Goal: Task Accomplishment & Management: Manage account settings

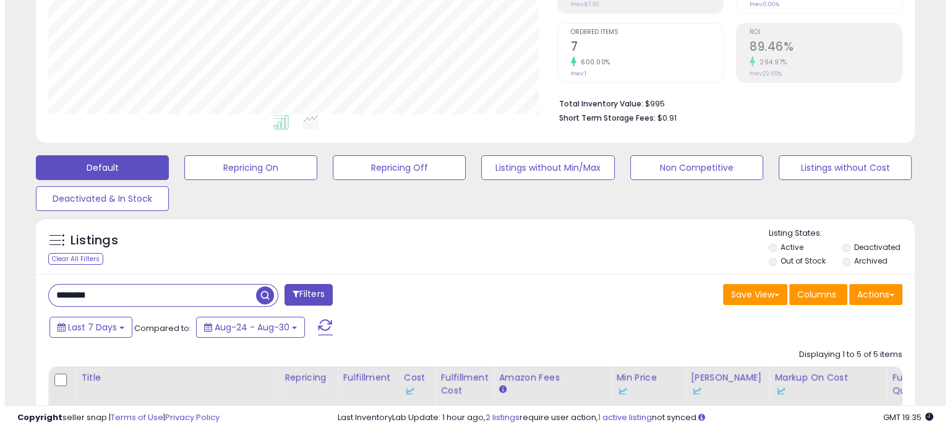
scroll to position [234, 0]
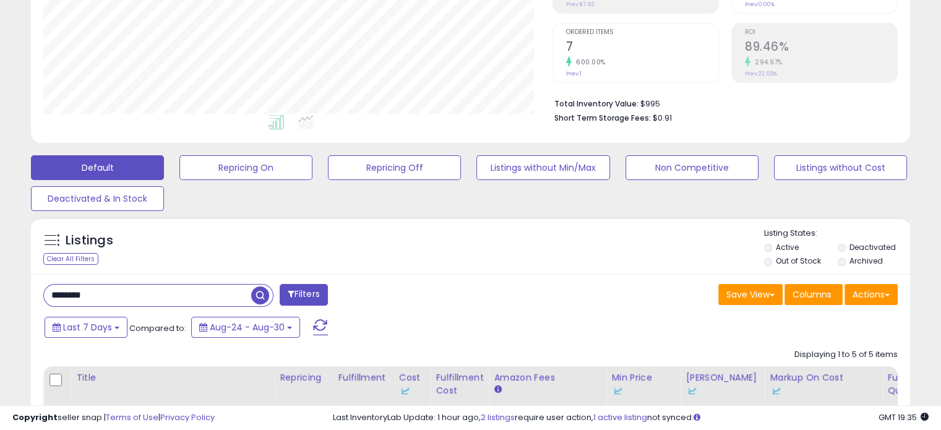
click at [374, 150] on div "Default Repricing On Repricing Off Listings without Min/Max Non Competitive Lis…" at bounding box center [470, 180] width 910 height 62
click at [374, 173] on button "Repricing Off" at bounding box center [394, 167] width 133 height 25
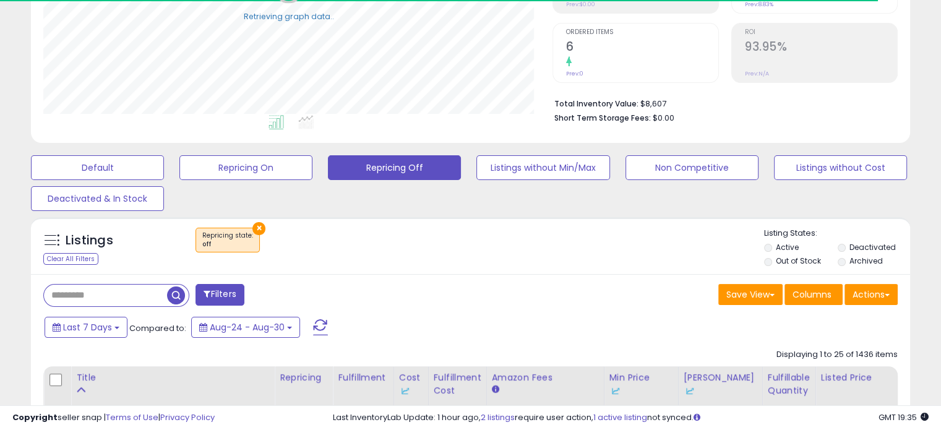
scroll to position [442, 0]
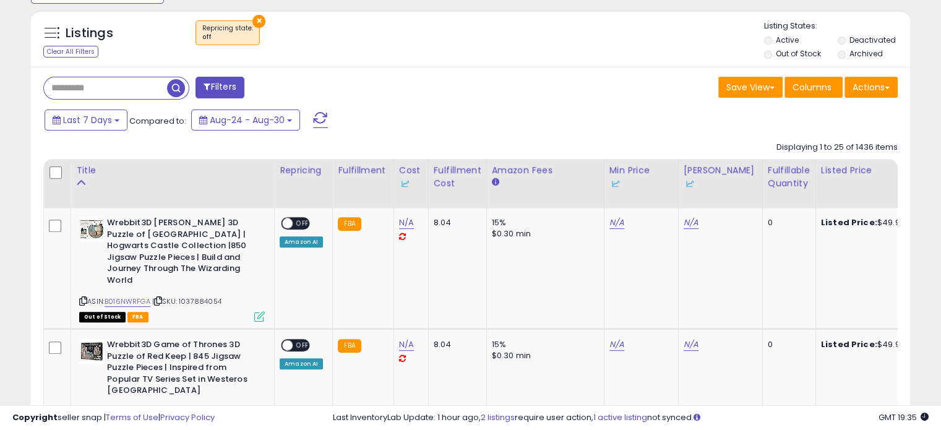
click at [810, 53] on label "Out of Stock" at bounding box center [798, 53] width 45 height 11
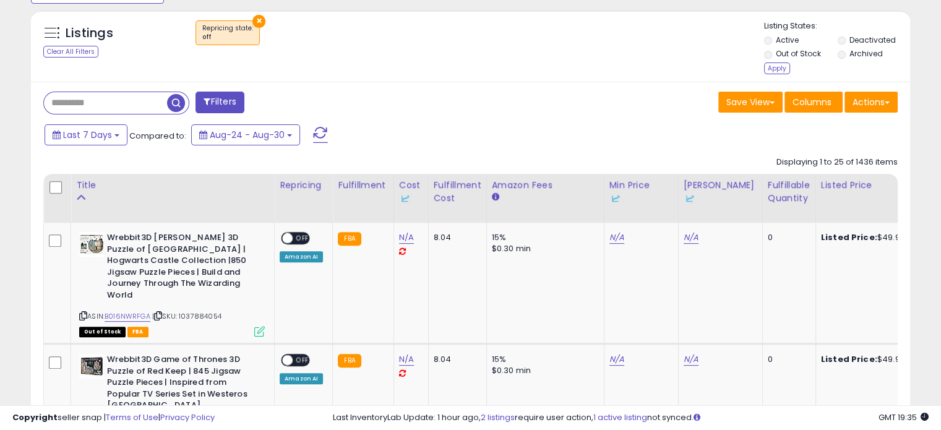
click at [767, 69] on div "Apply" at bounding box center [777, 68] width 26 height 12
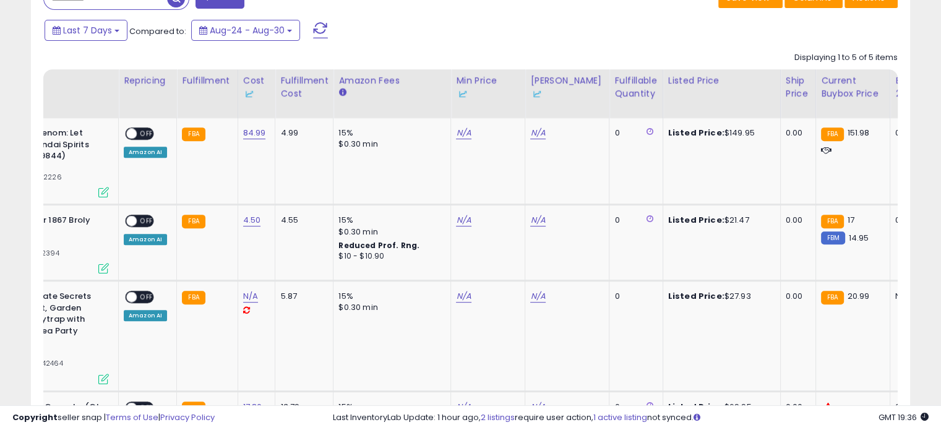
scroll to position [0, 156]
click at [461, 129] on link "N/A" at bounding box center [463, 133] width 15 height 12
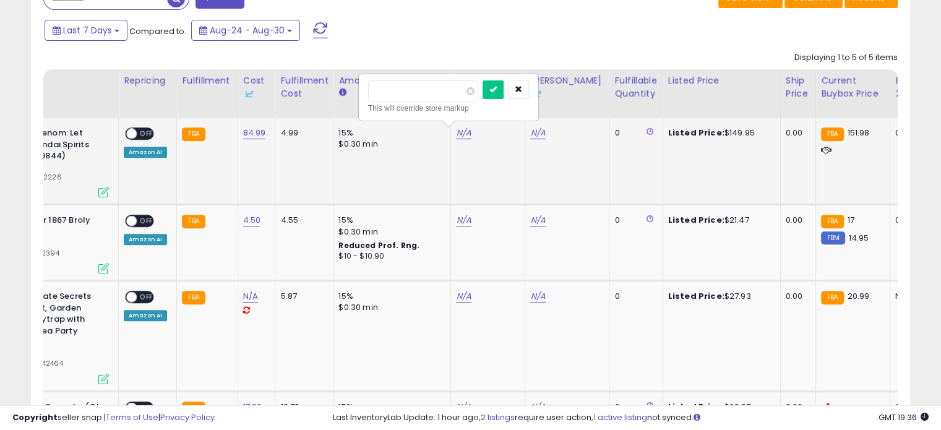
type input "******"
click button "submit" at bounding box center [492, 89] width 21 height 19
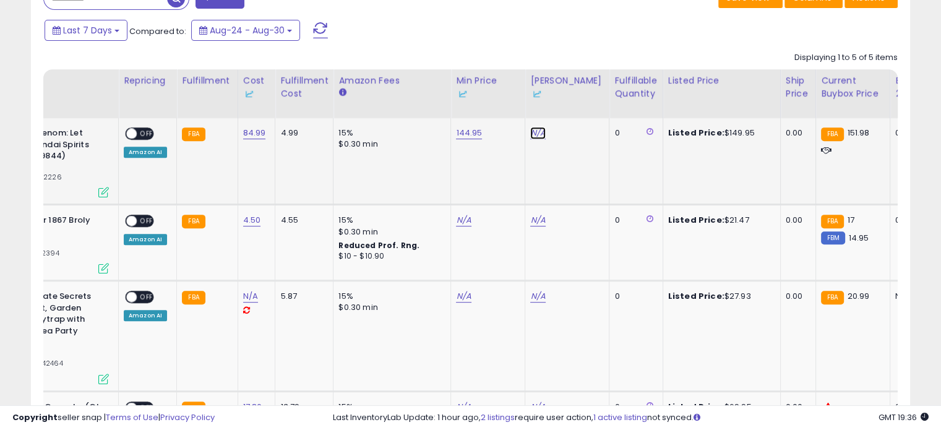
click at [538, 135] on link "N/A" at bounding box center [537, 133] width 15 height 12
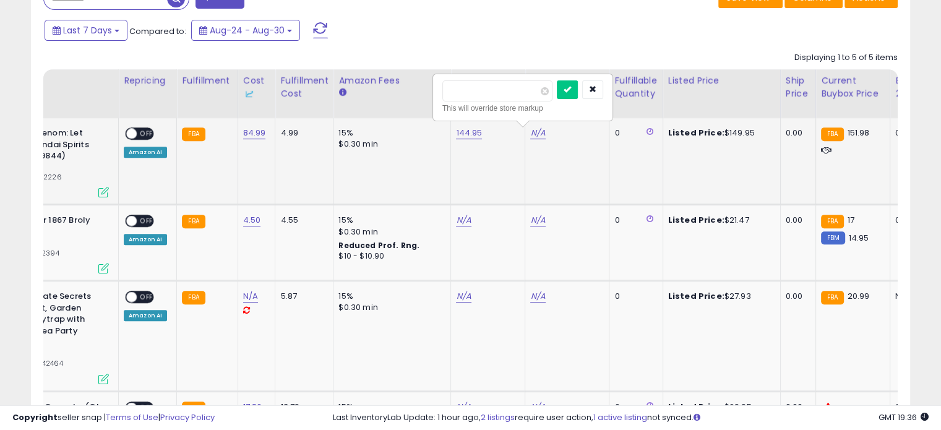
type input "******"
click button "submit" at bounding box center [567, 89] width 21 height 19
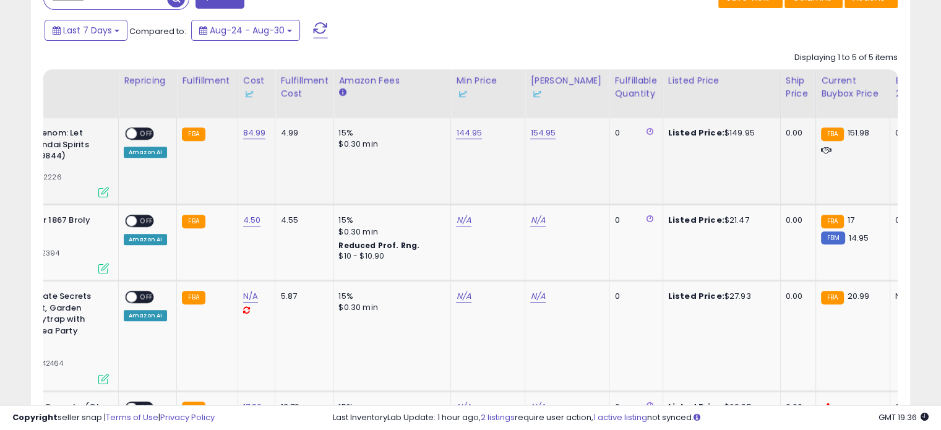
click at [137, 132] on span "OFF" at bounding box center [147, 134] width 20 height 11
